Goal: Information Seeking & Learning: Learn about a topic

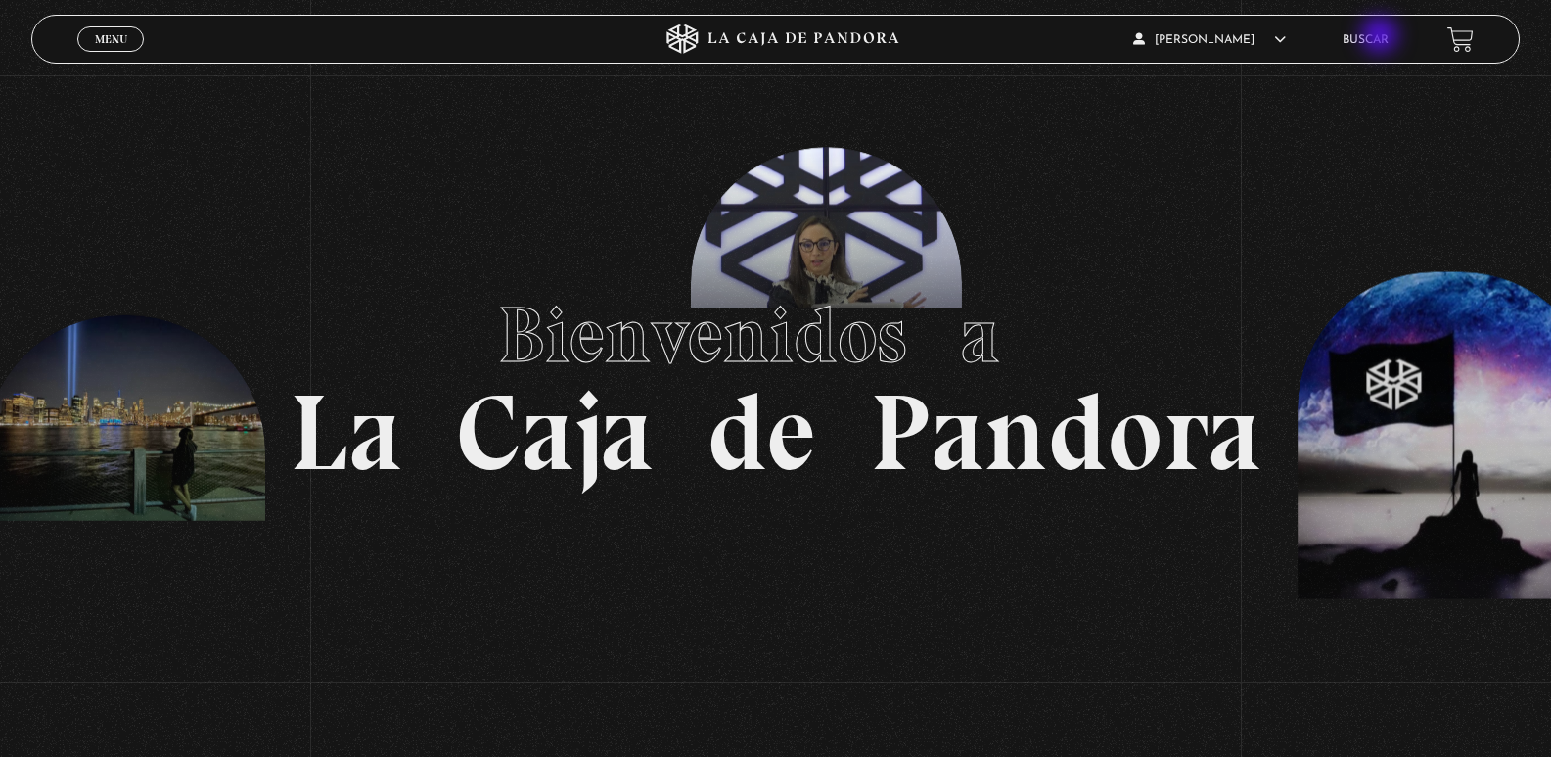
click at [1374, 37] on link "Buscar" at bounding box center [1366, 40] width 46 height 12
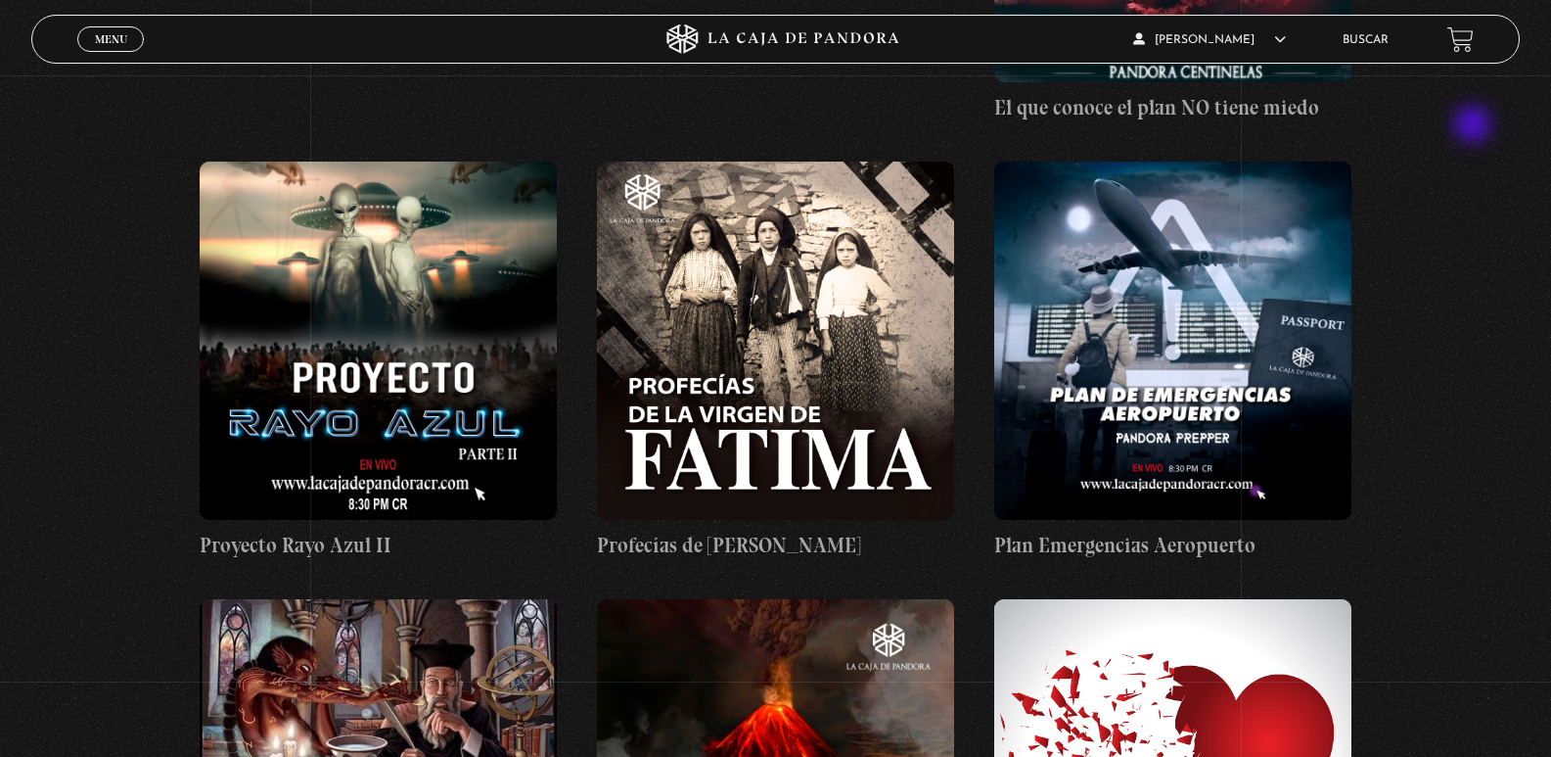
scroll to position [25840, 0]
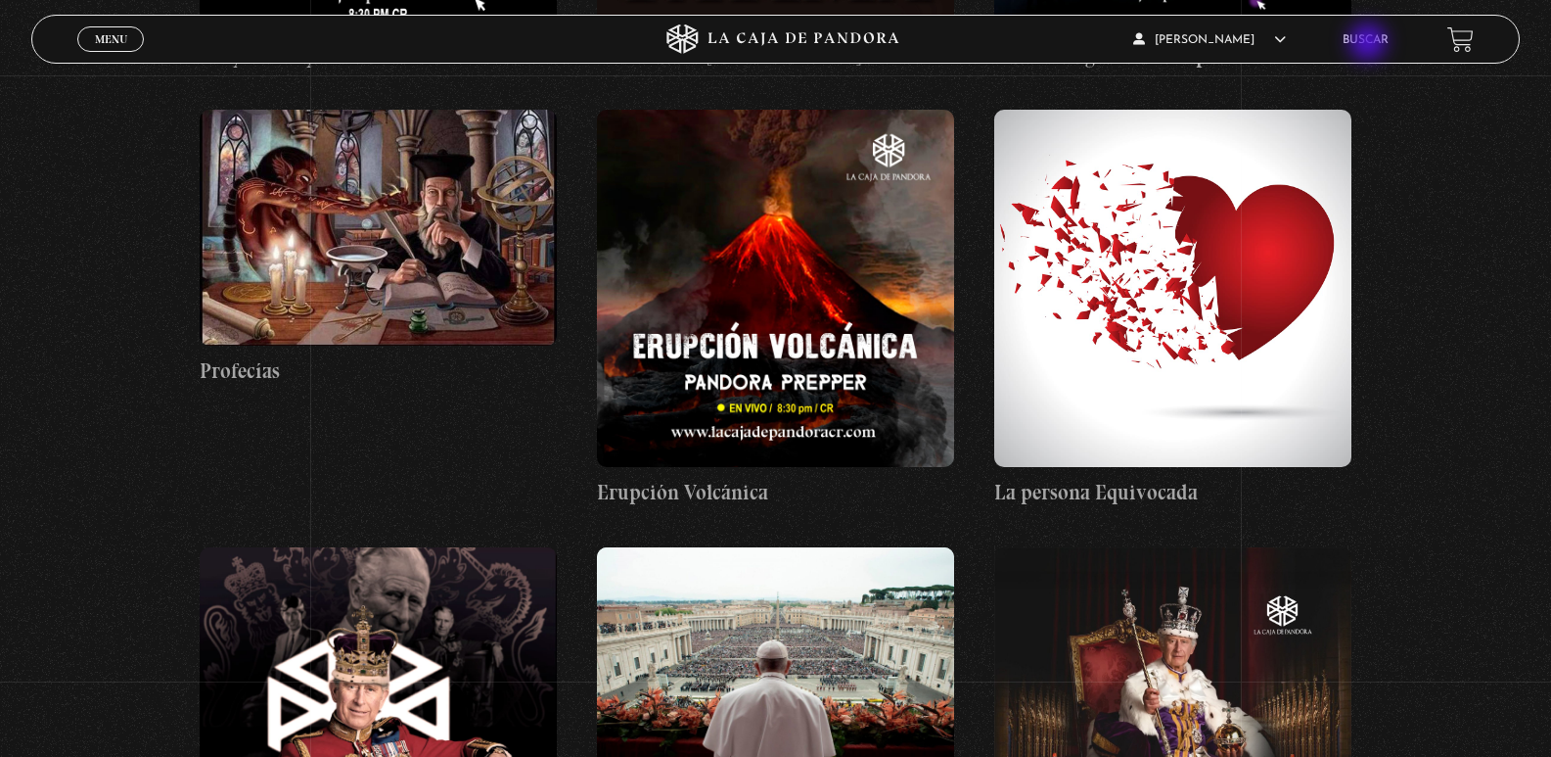
click at [1370, 44] on link "Buscar" at bounding box center [1366, 40] width 46 height 12
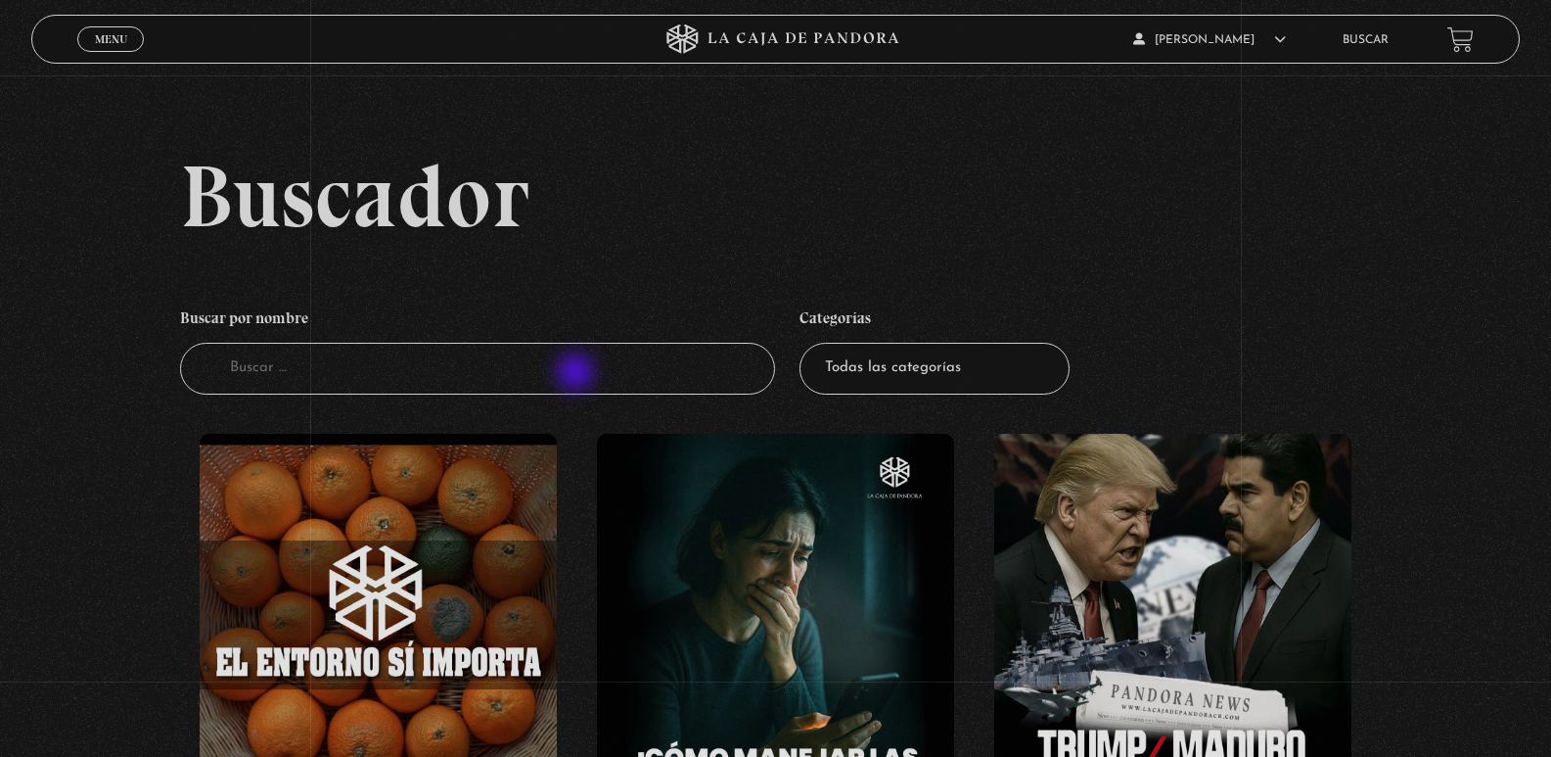
click at [576, 374] on input "Buscador" at bounding box center [478, 369] width 596 height 52
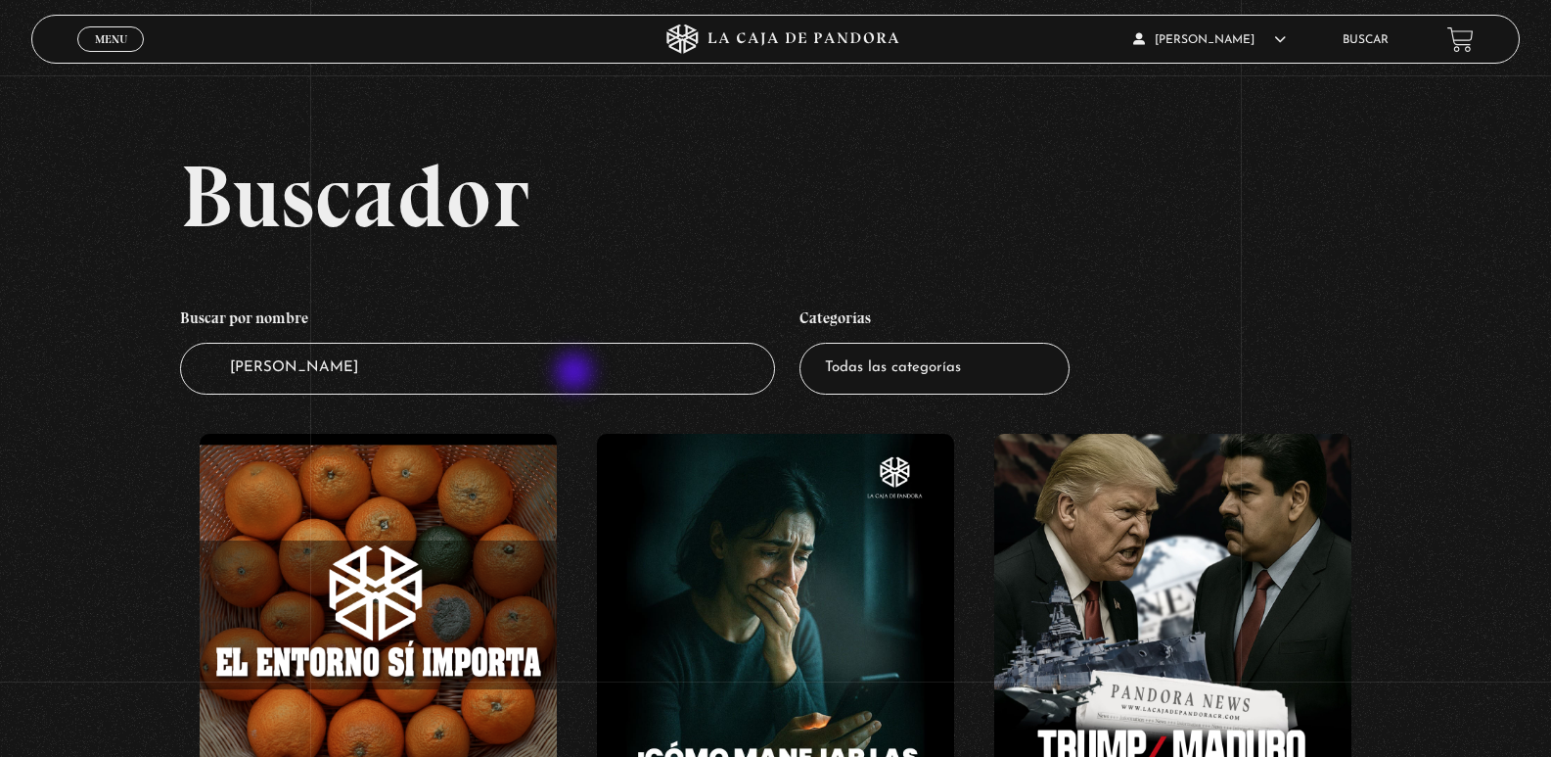
type input "masones"
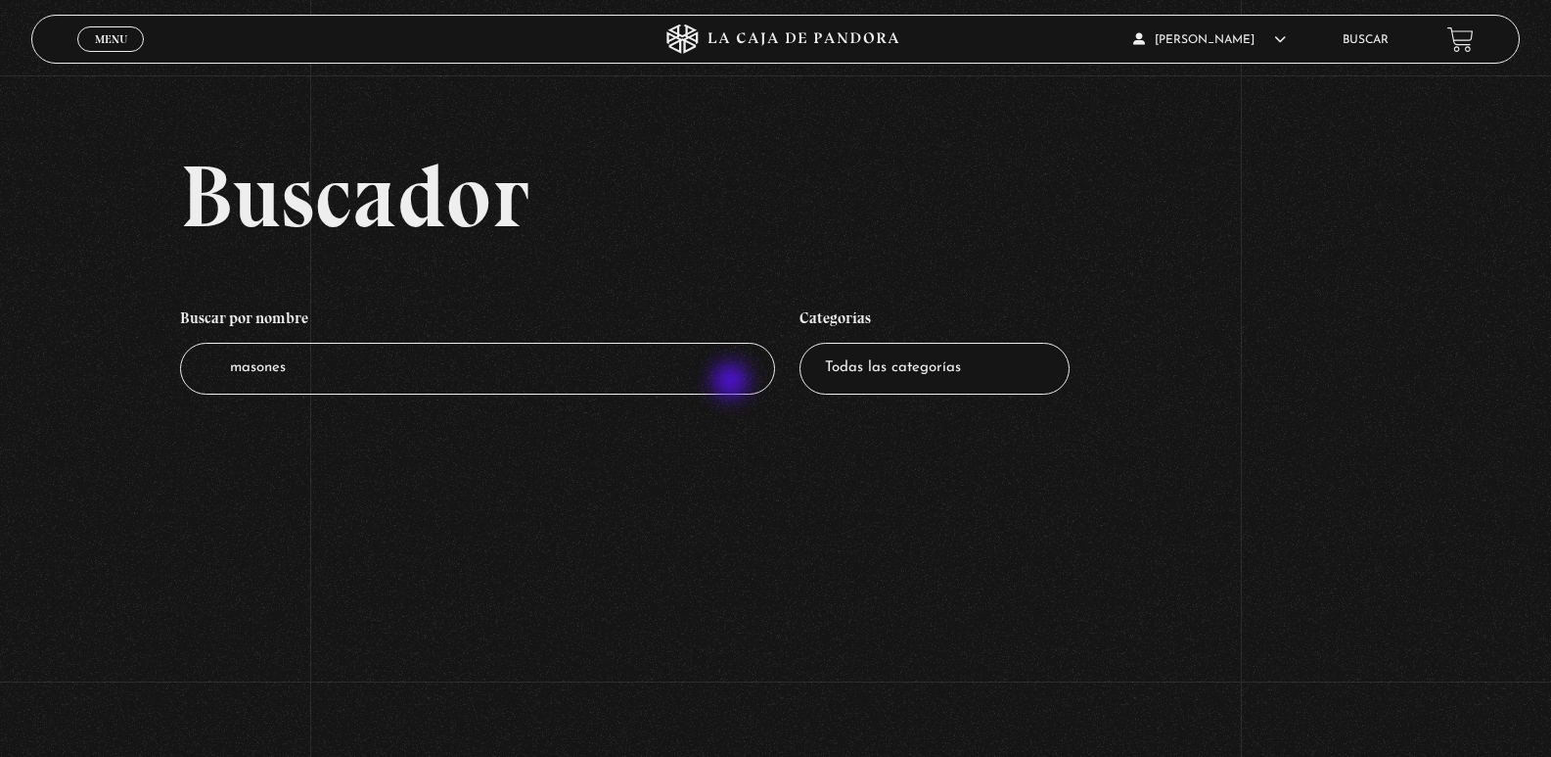
click at [731, 385] on input "masones" at bounding box center [478, 369] width 596 height 52
drag, startPoint x: 631, startPoint y: 365, endPoint x: 184, endPoint y: 365, distance: 447.3
click at [184, 365] on input "masones" at bounding box center [478, 369] width 596 height 52
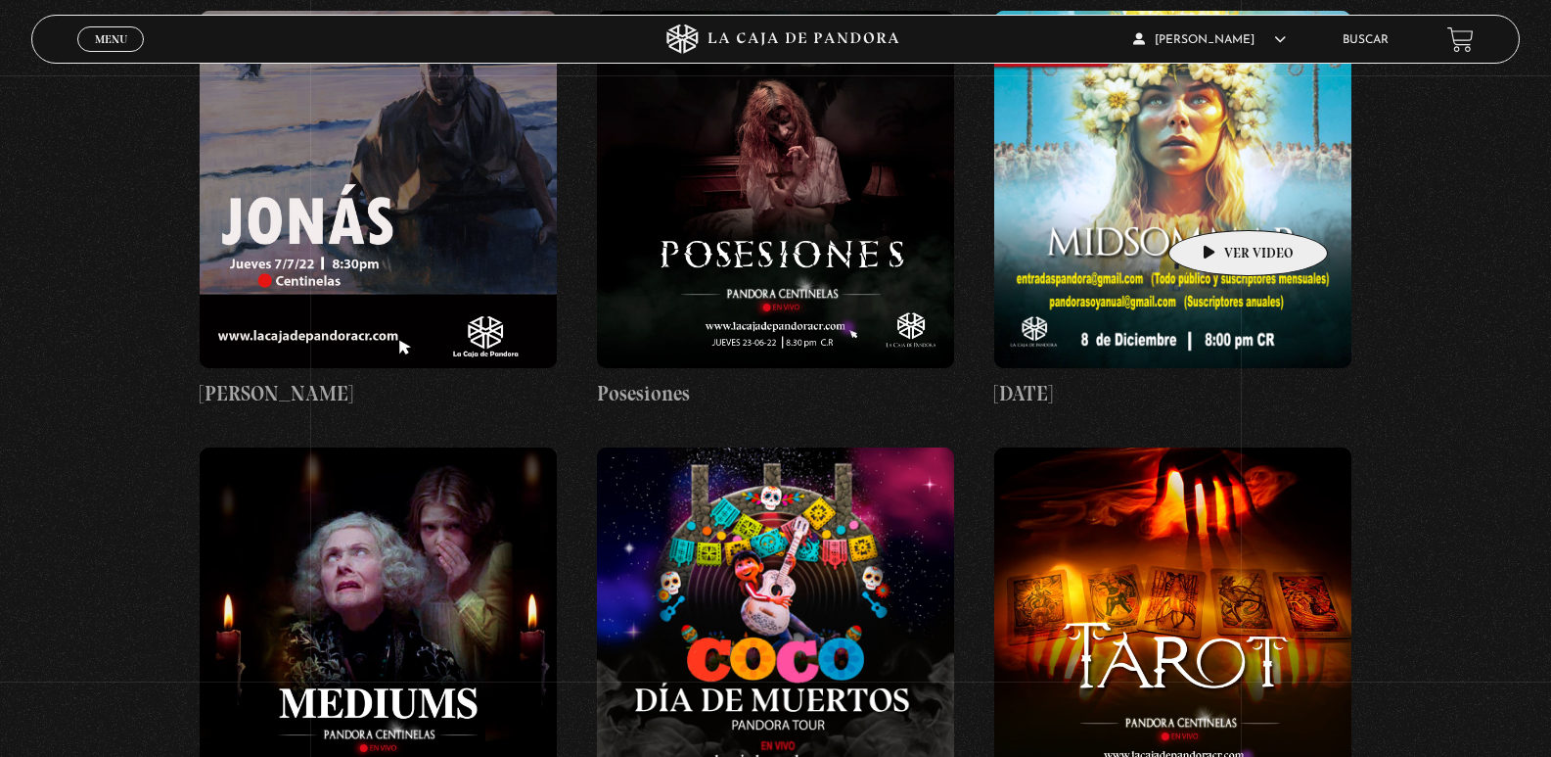
scroll to position [18988, 0]
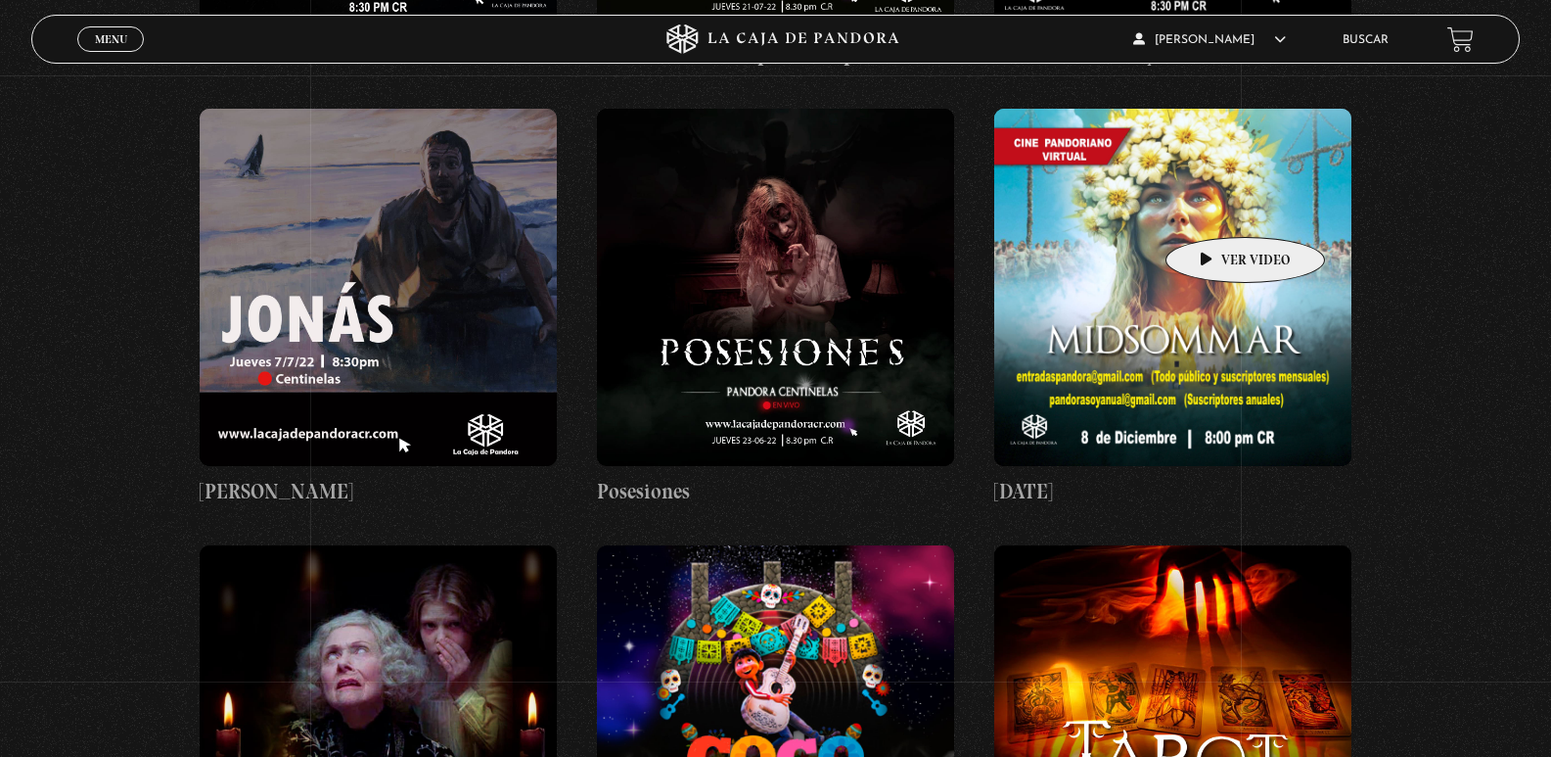
click at [1215, 208] on figure at bounding box center [1172, 287] width 357 height 357
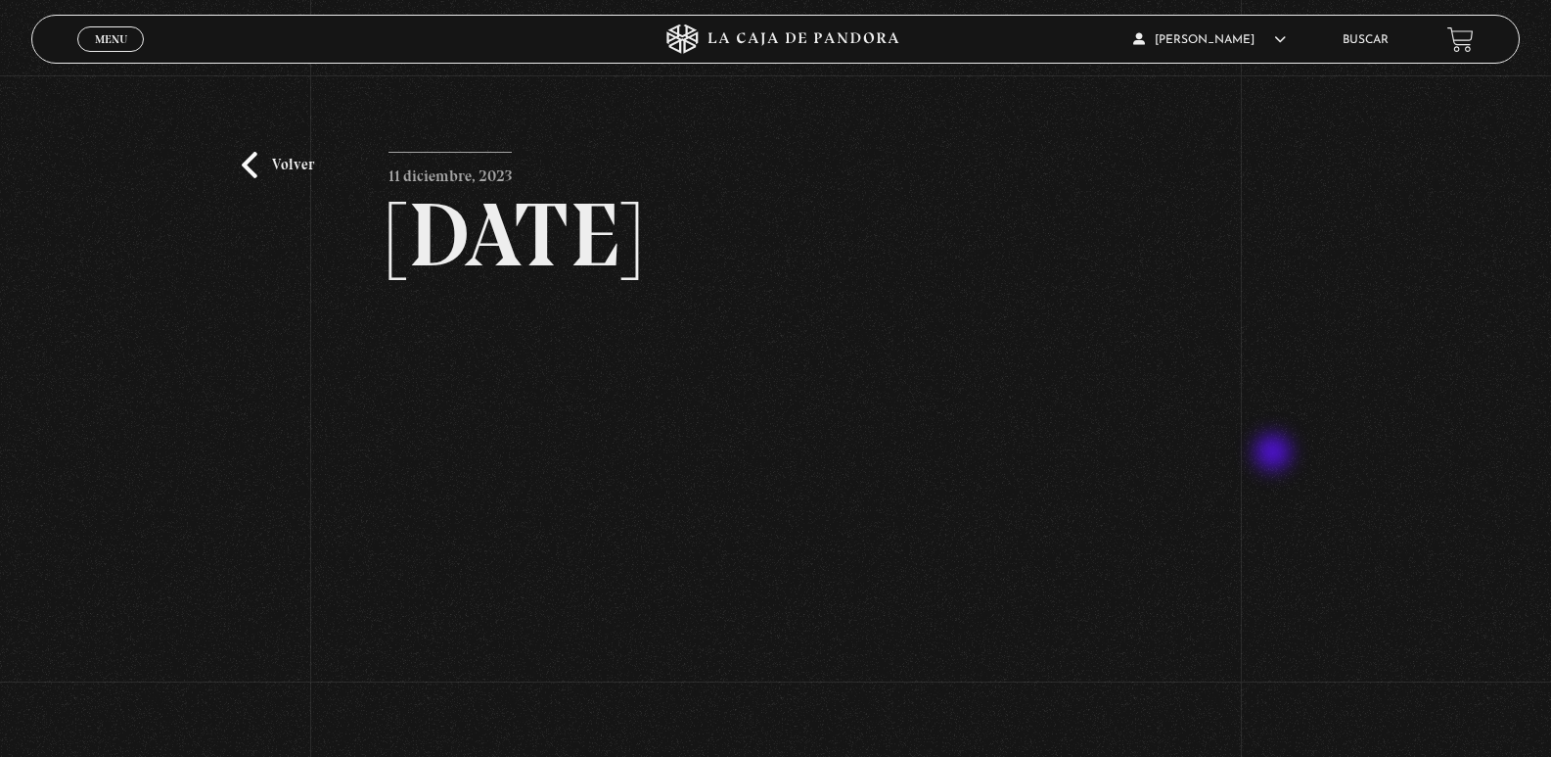
scroll to position [98, 0]
